Goal: Check status: Check status

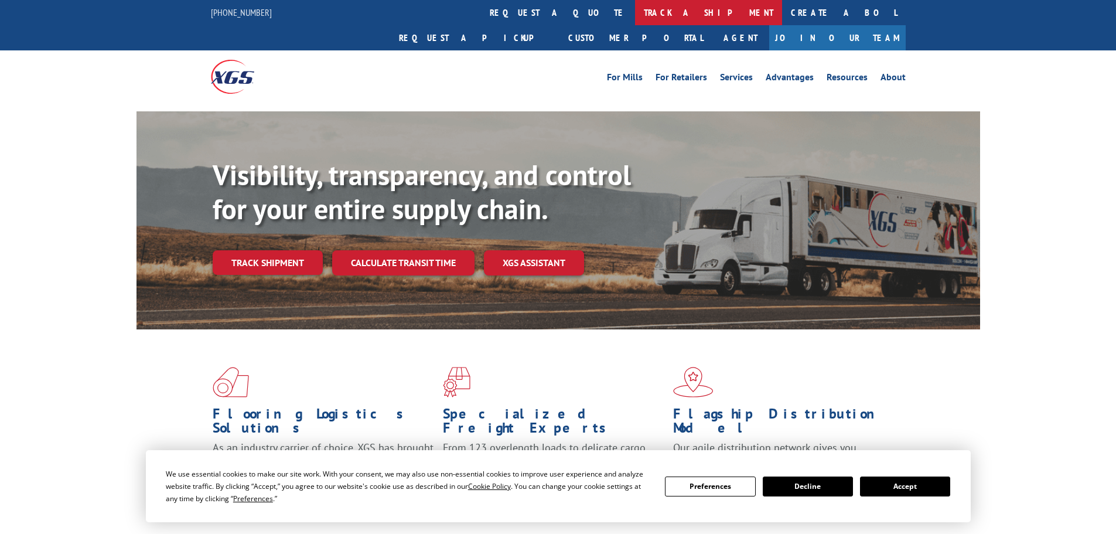
click at [635, 18] on link "track a shipment" at bounding box center [708, 12] width 147 height 25
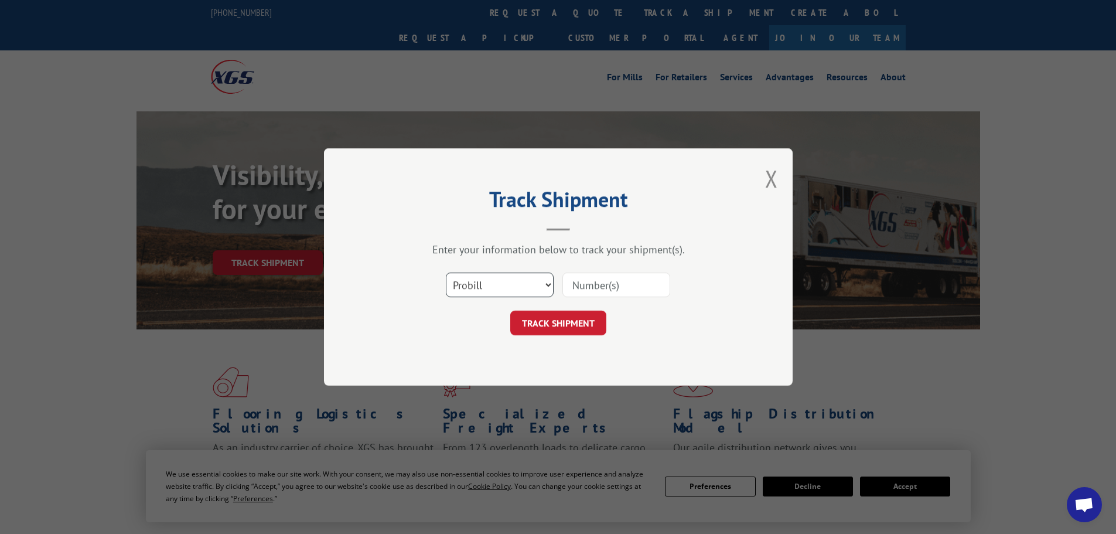
click at [486, 291] on select "Select category... Probill BOL PO" at bounding box center [500, 284] width 108 height 25
select select "bol"
click at [446, 272] on select "Select category... Probill BOL PO" at bounding box center [500, 284] width 108 height 25
click at [583, 283] on input at bounding box center [616, 284] width 108 height 25
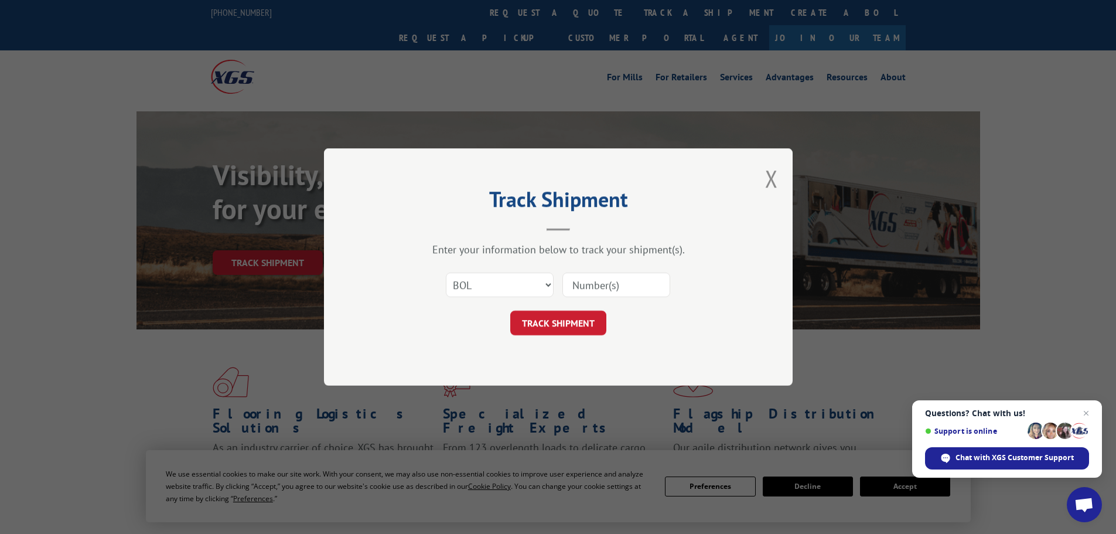
paste input "5286123"
type input "5286123"
click at [570, 323] on button "TRACK SHIPMENT" at bounding box center [558, 322] width 96 height 25
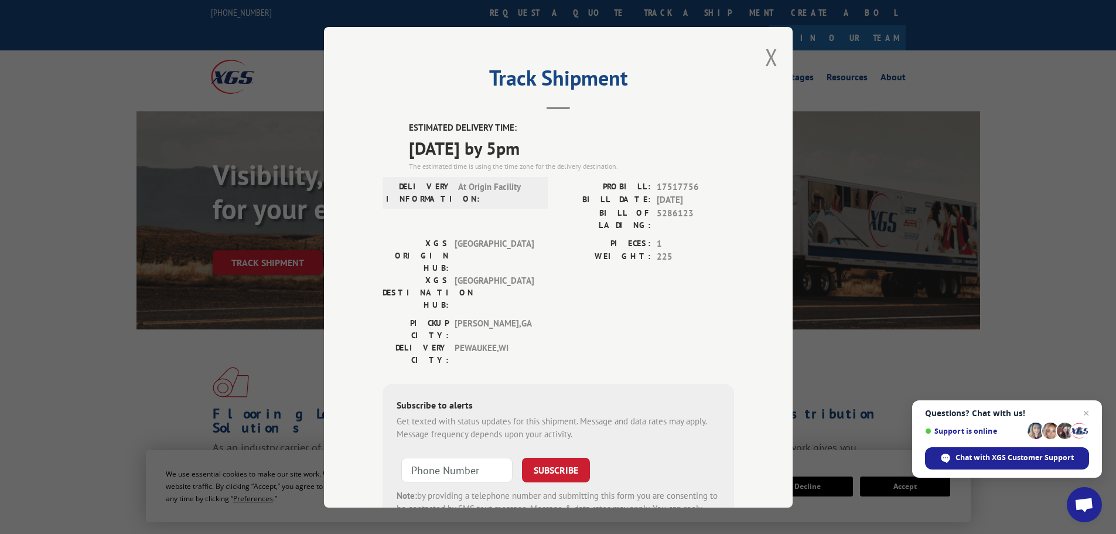
drag, startPoint x: 400, startPoint y: 127, endPoint x: 605, endPoint y: 145, distance: 205.8
click at [605, 145] on div "ESTIMATED DELIVERY TIME: [DATE] by 5pm The estimated time is using the time zon…" at bounding box center [558, 331] width 351 height 421
copy div "ESTIMATED DELIVERY TIME: [DATE] by 5pm"
click at [765, 57] on button "Close modal" at bounding box center [771, 57] width 13 height 31
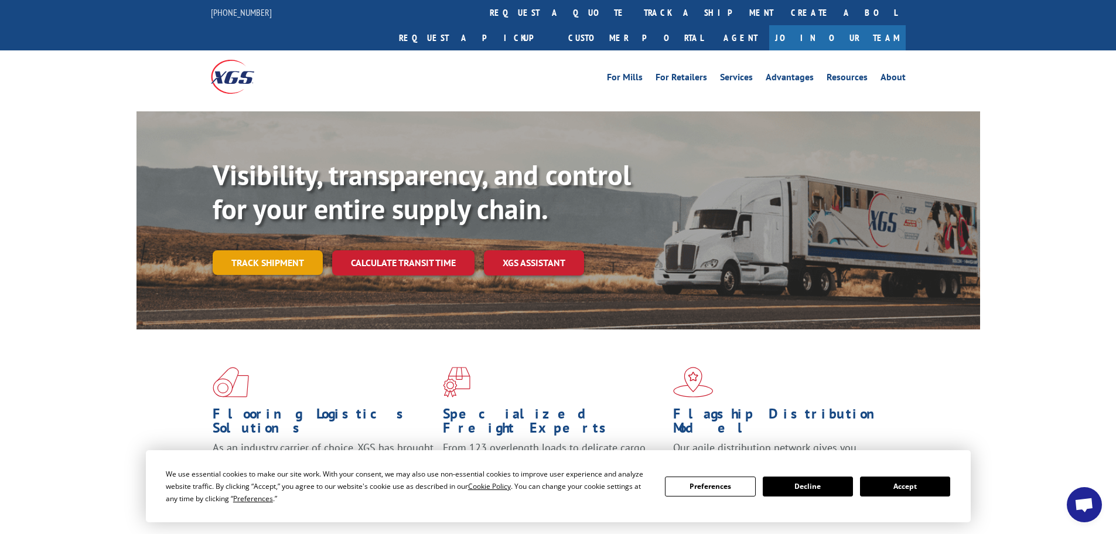
click at [281, 250] on link "Track shipment" at bounding box center [268, 262] width 110 height 25
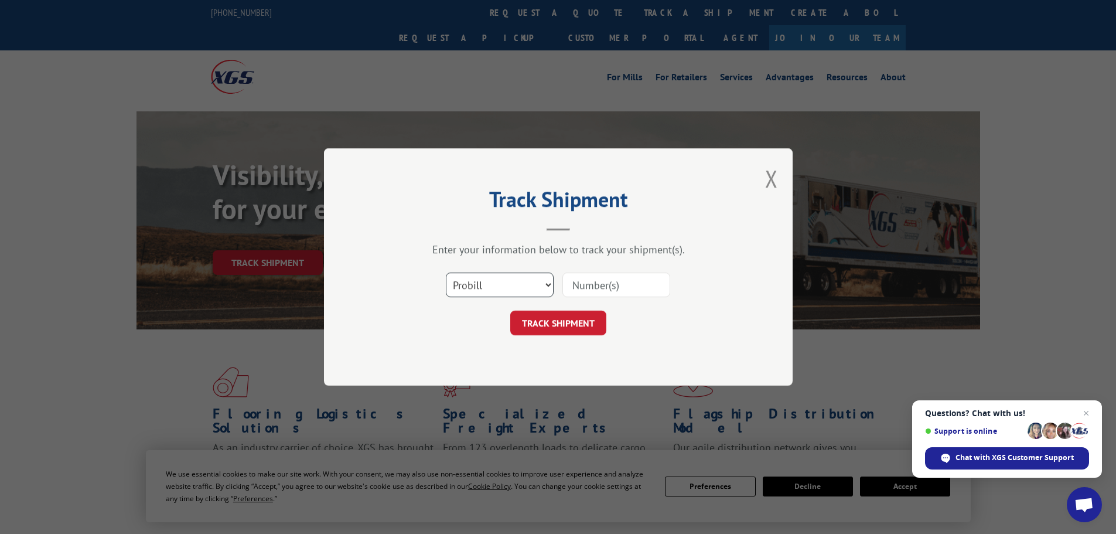
click at [491, 276] on select "Select category... Probill BOL PO" at bounding box center [500, 284] width 108 height 25
select select "bol"
click at [446, 272] on select "Select category... Probill BOL PO" at bounding box center [500, 284] width 108 height 25
paste input "6047912"
type input "6047912"
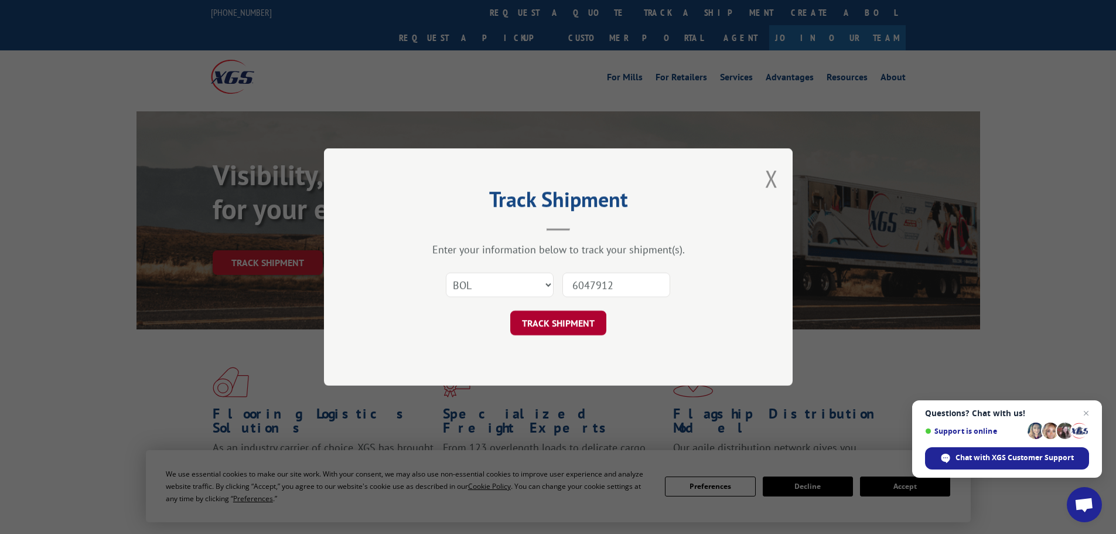
click at [558, 322] on button "TRACK SHIPMENT" at bounding box center [558, 322] width 96 height 25
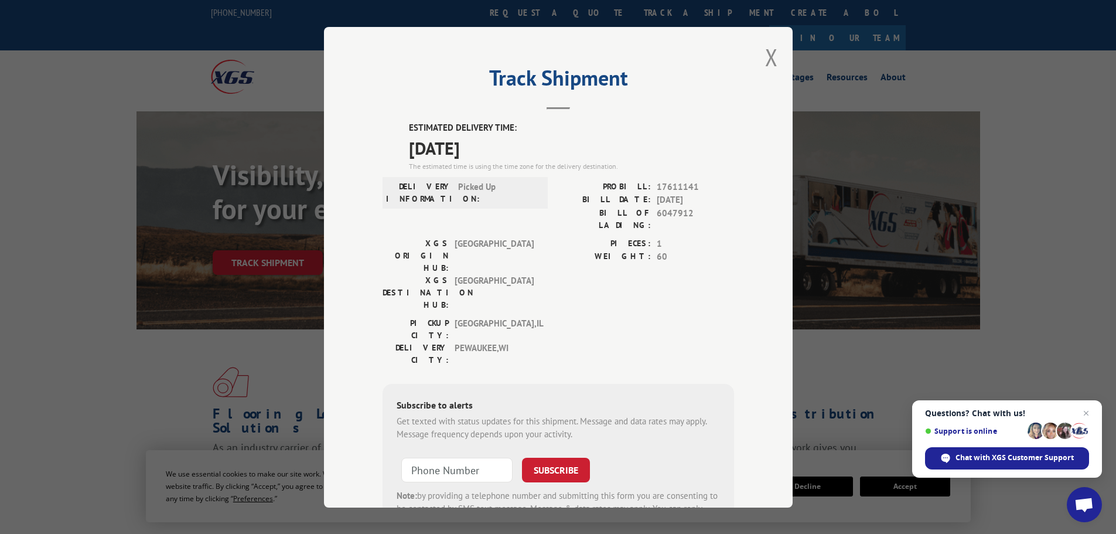
drag, startPoint x: 399, startPoint y: 126, endPoint x: 520, endPoint y: 158, distance: 125.3
click at [520, 158] on div "ESTIMATED DELIVERY TIME: 09/12/2025 The estimated time is using the time zone f…" at bounding box center [558, 331] width 351 height 421
copy div "ESTIMATED DELIVERY TIME: 09/12/2025"
click at [765, 64] on button "Close modal" at bounding box center [771, 57] width 13 height 31
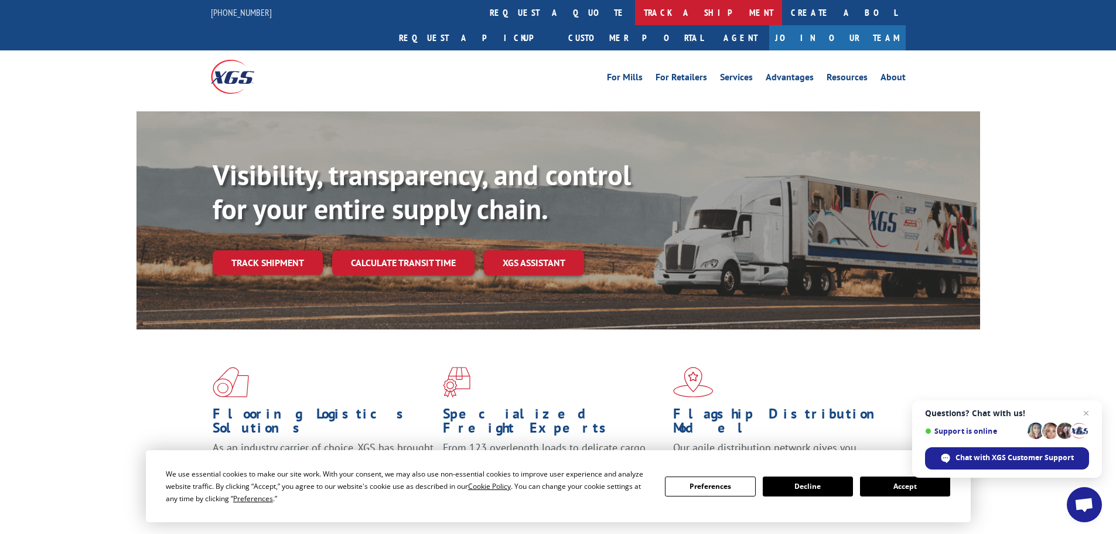
click at [635, 11] on link "track a shipment" at bounding box center [708, 12] width 147 height 25
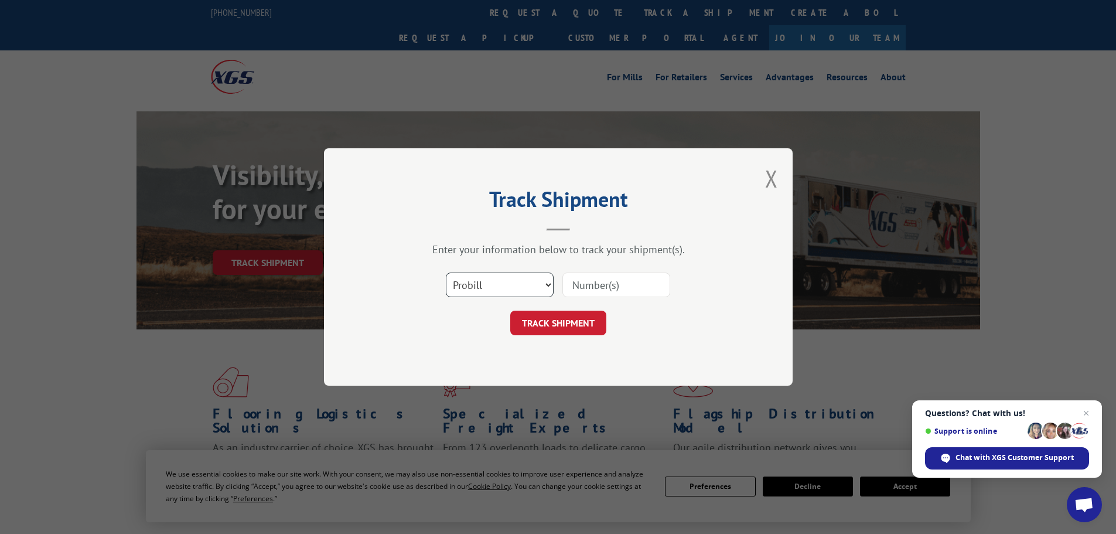
click at [481, 292] on select "Select category... Probill BOL PO" at bounding box center [500, 284] width 108 height 25
select select "bol"
click at [446, 272] on select "Select category... Probill BOL PO" at bounding box center [500, 284] width 108 height 25
paste input "5301131"
type input "5301131"
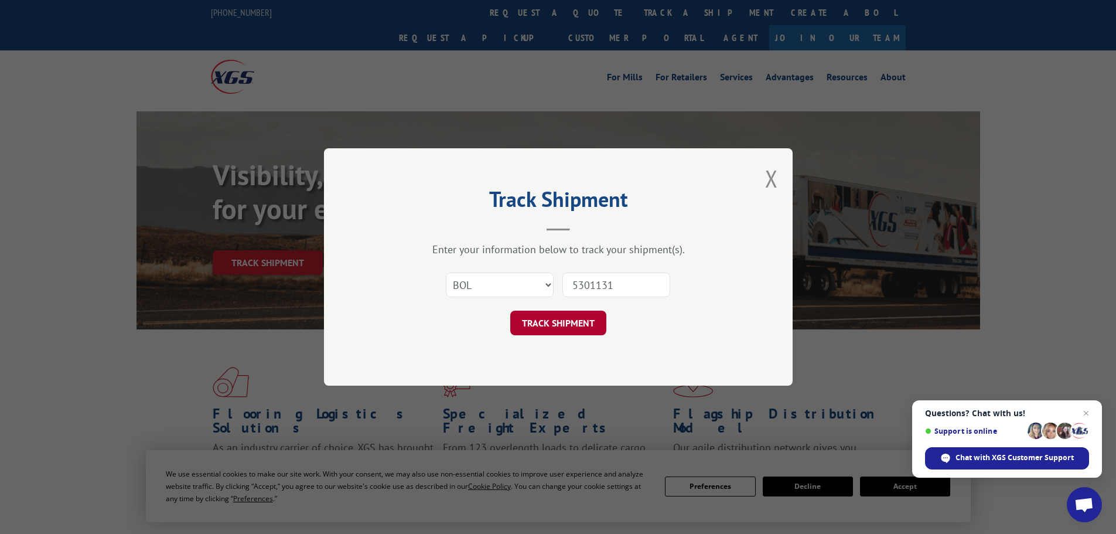
click at [558, 322] on button "TRACK SHIPMENT" at bounding box center [558, 322] width 96 height 25
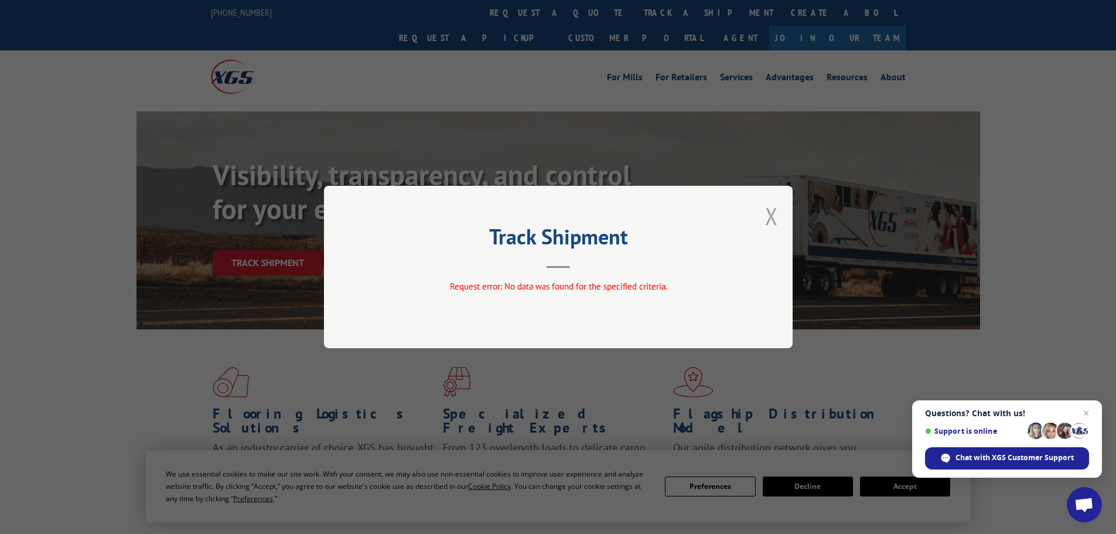
click at [767, 216] on button "Close modal" at bounding box center [771, 215] width 13 height 31
